Goal: Find specific page/section: Find specific page/section

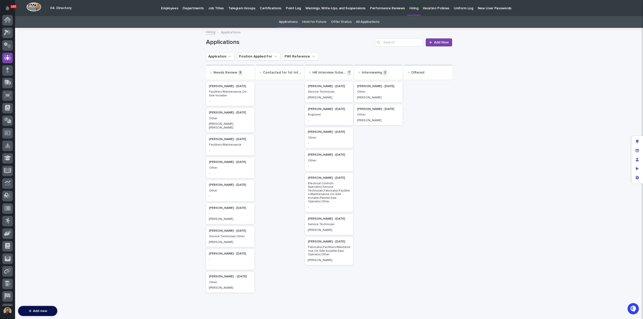
scroll to position [35, 0]
click at [171, 9] on p "Employees" at bounding box center [169, 5] width 17 height 11
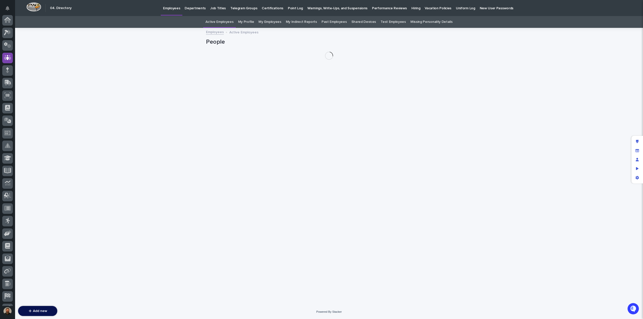
scroll to position [35, 0]
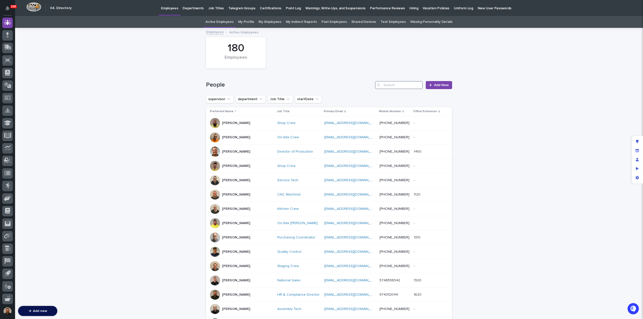
click at [387, 85] on input "Search" at bounding box center [399, 85] width 48 height 8
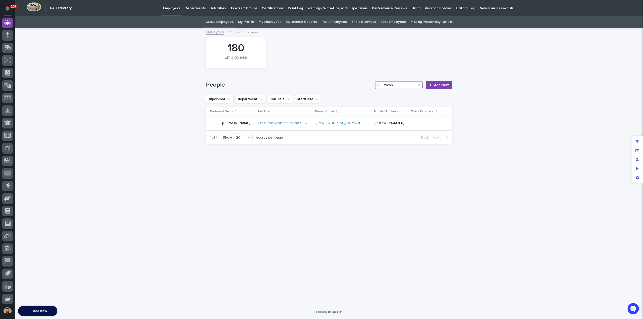
type input "micah"
click at [320, 122] on td "[EMAIL_ADDRESS][DOMAIN_NAME] [EMAIL_ADDRESS][DOMAIN_NAME]" at bounding box center [343, 123] width 59 height 14
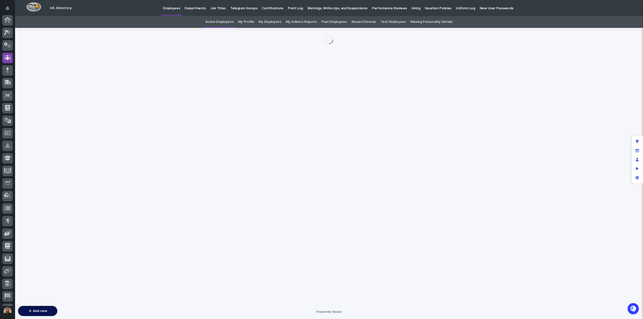
scroll to position [35, 0]
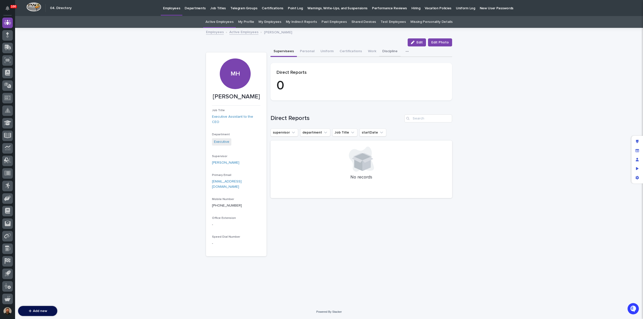
click at [366, 50] on button "Work" at bounding box center [372, 51] width 14 height 11
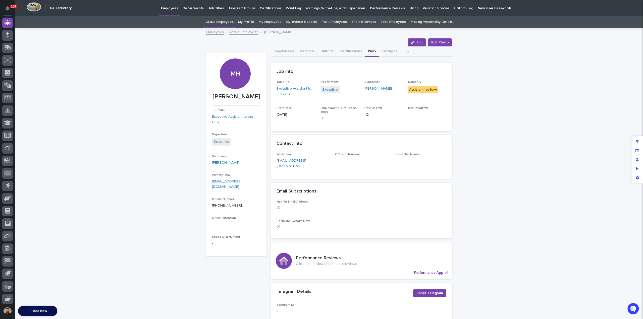
click at [409, 9] on p "Hiring" at bounding box center [413, 5] width 9 height 11
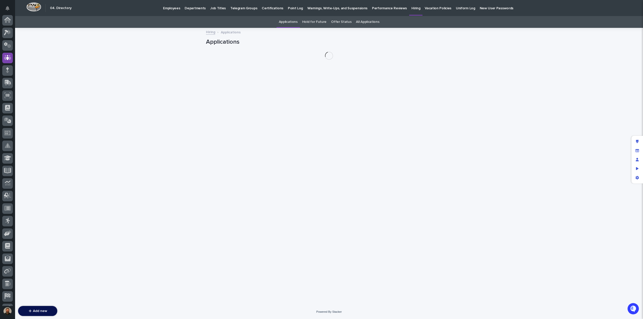
scroll to position [35, 0]
